Goal: Communication & Community: Share content

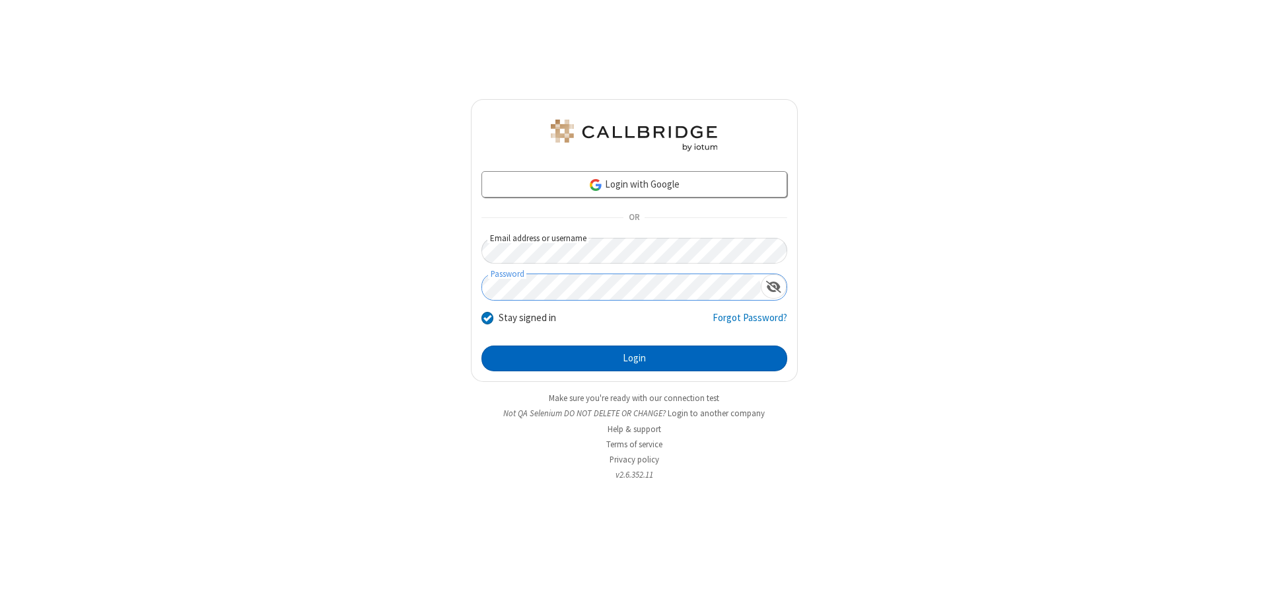
click at [634, 358] on button "Login" at bounding box center [634, 358] width 306 height 26
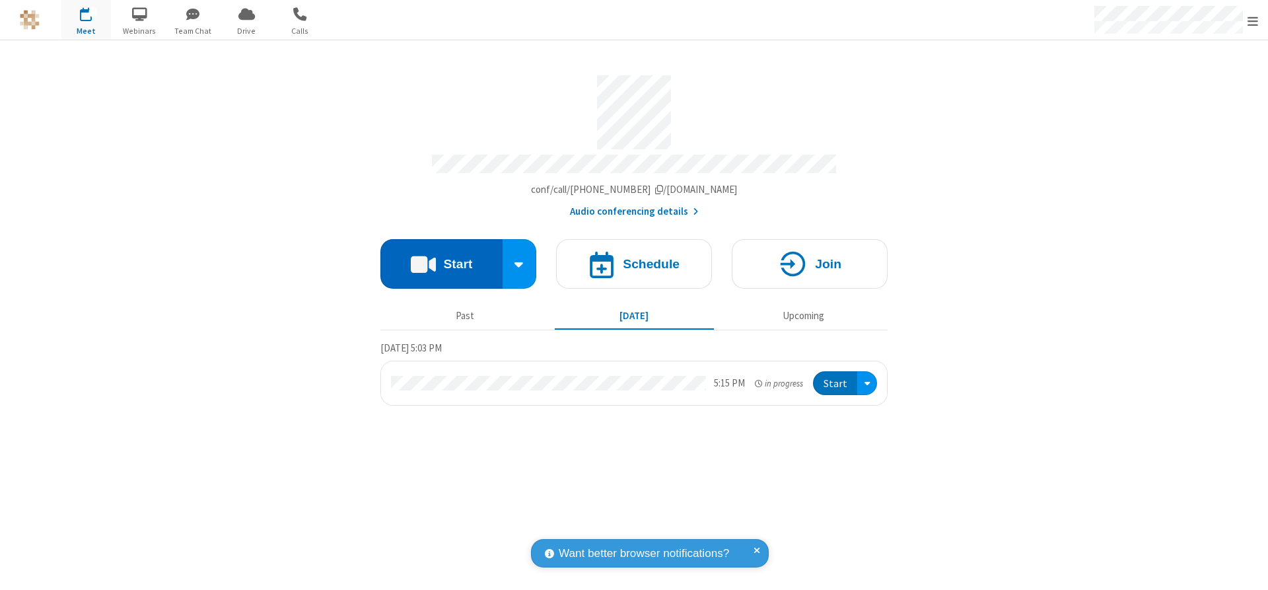
click at [441, 259] on button "Start" at bounding box center [441, 264] width 122 height 50
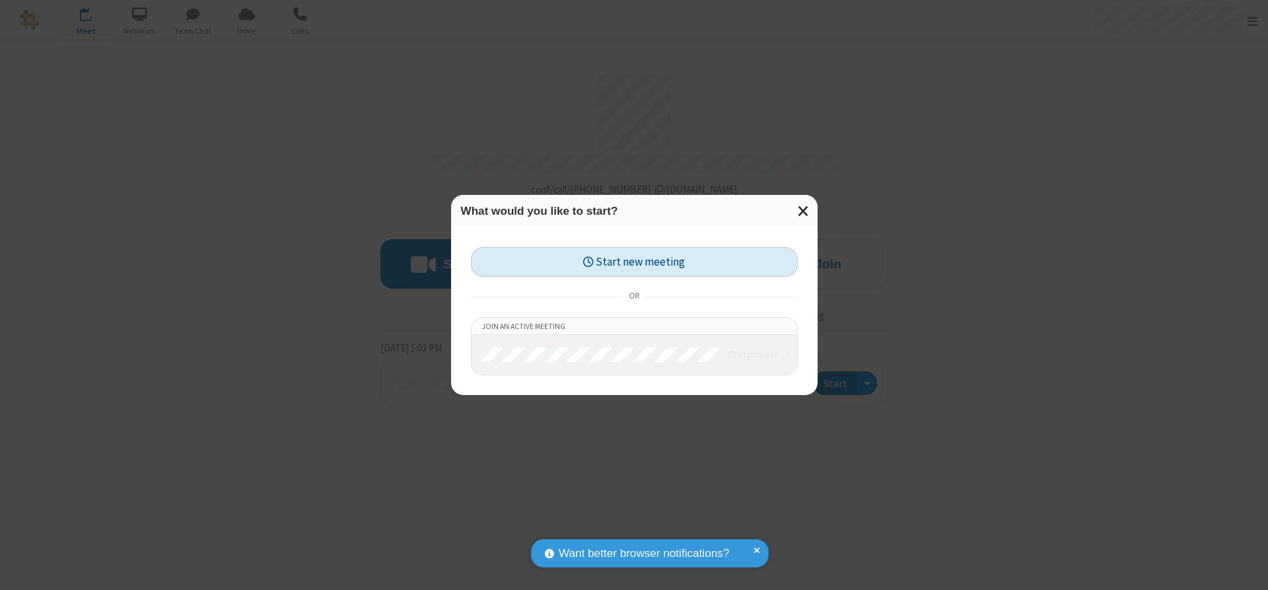
click at [634, 261] on button "Start new meeting" at bounding box center [634, 262] width 327 height 30
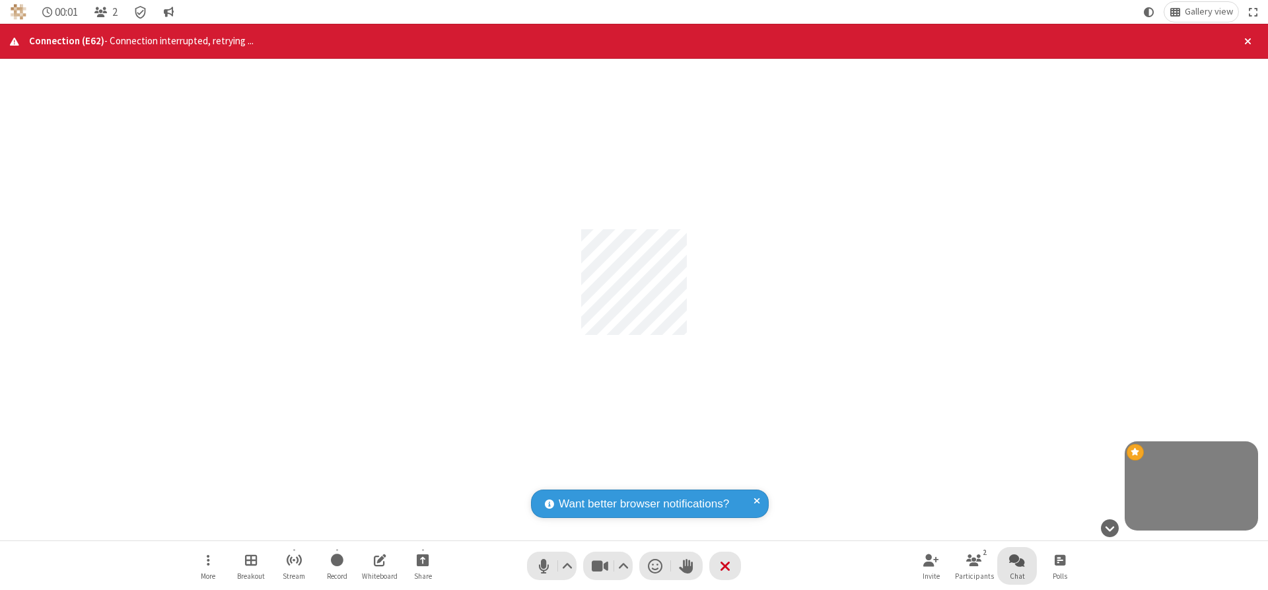
click at [1017, 559] on span "Open chat" at bounding box center [1017, 559] width 16 height 17
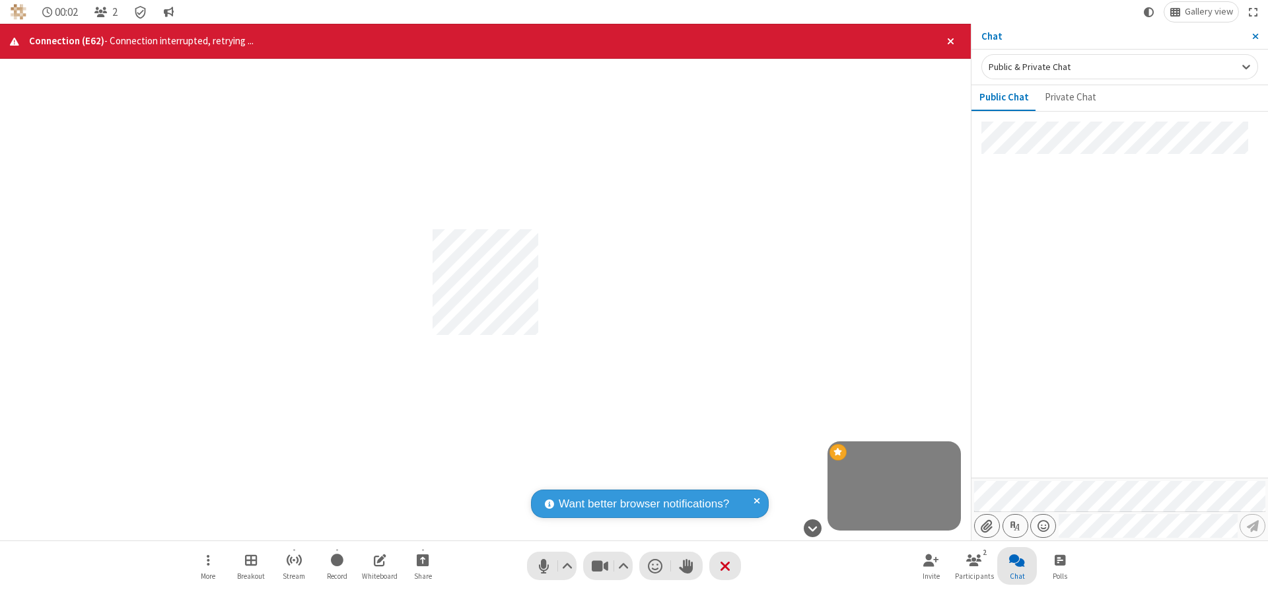
type input "C:\fakepath\doc_test.docx"
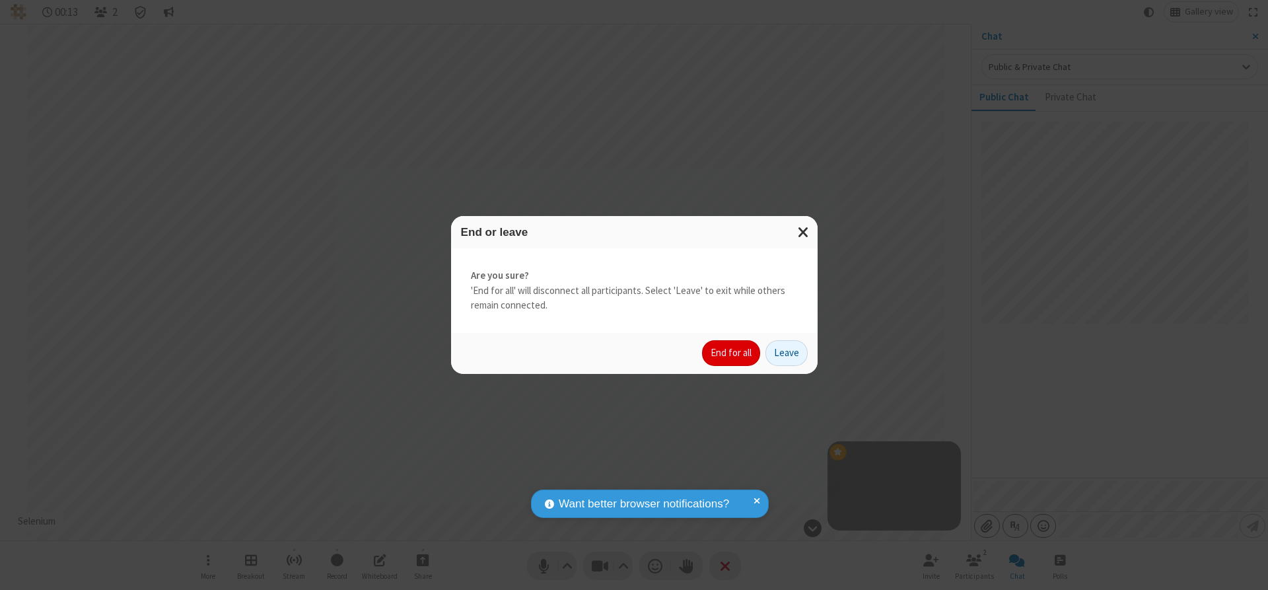
click at [732, 353] on button "End for all" at bounding box center [731, 353] width 58 height 26
